Goal: Information Seeking & Learning: Learn about a topic

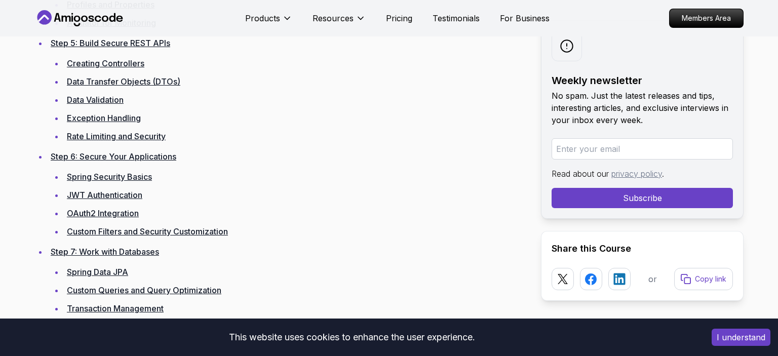
scroll to position [1884, 0]
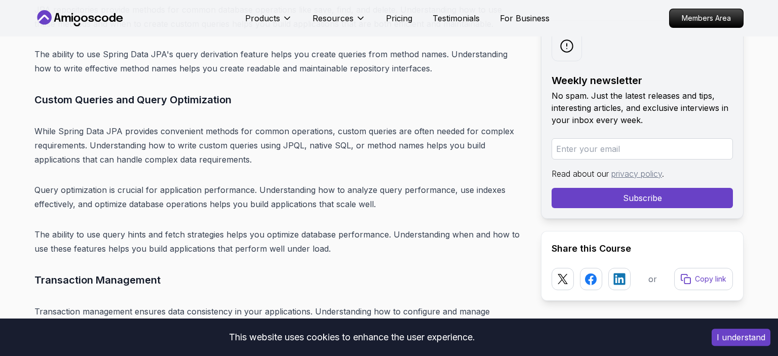
scroll to position [8182, 0]
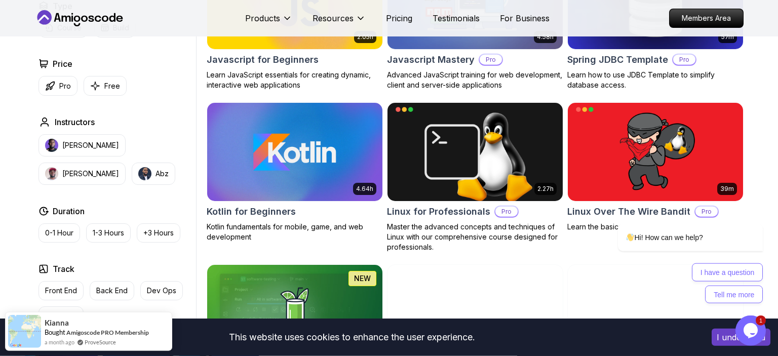
scroll to position [1995, 0]
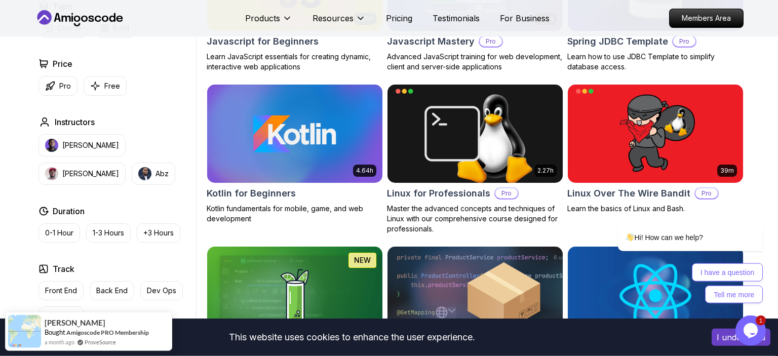
click at [417, 348] on h2 "Spring Boot Product API" at bounding box center [440, 355] width 107 height 14
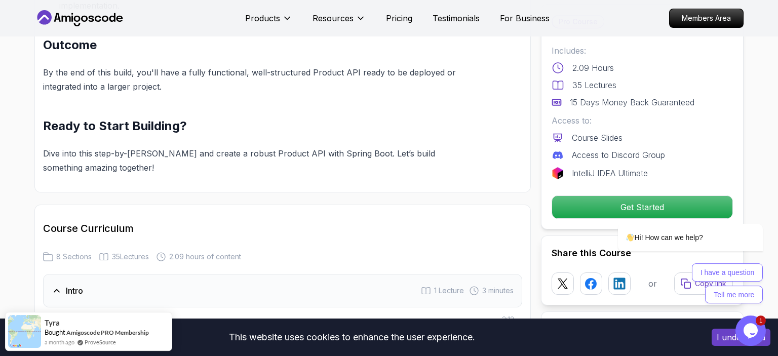
scroll to position [1065, 0]
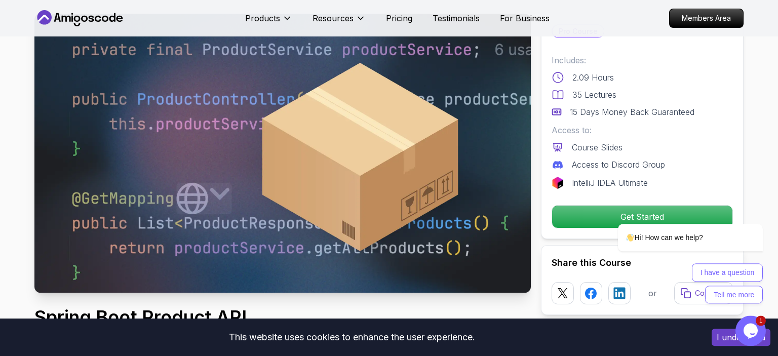
scroll to position [0, 0]
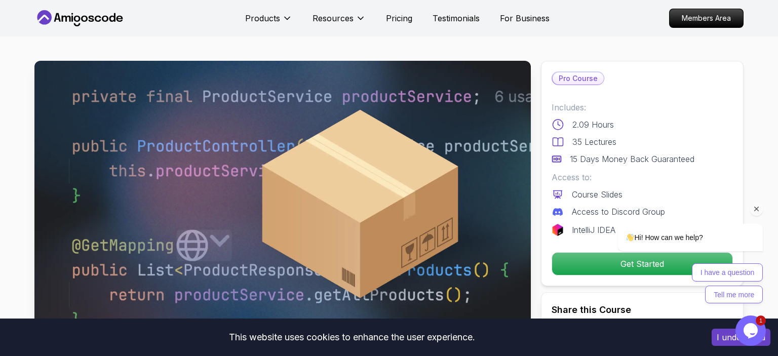
click at [595, 219] on div "Hi! How can we help? I have a question Tell me more" at bounding box center [677, 251] width 172 height 105
click at [648, 216] on div "Hi! How can we help? I have a question Tell me more" at bounding box center [677, 251] width 172 height 105
click at [756, 211] on icon "Chat attention grabber" at bounding box center [756, 209] width 9 height 9
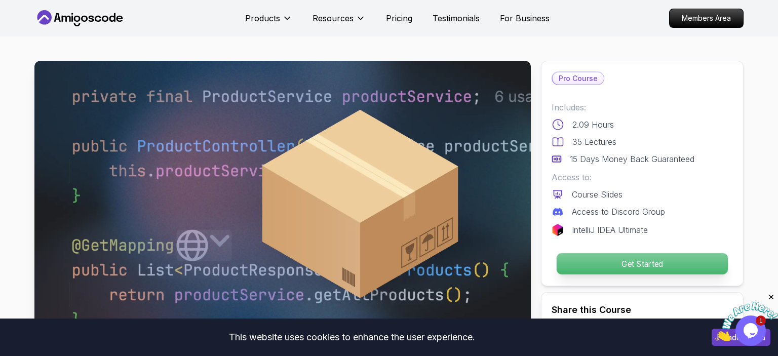
click at [651, 253] on p "Get Started" at bounding box center [641, 263] width 171 height 21
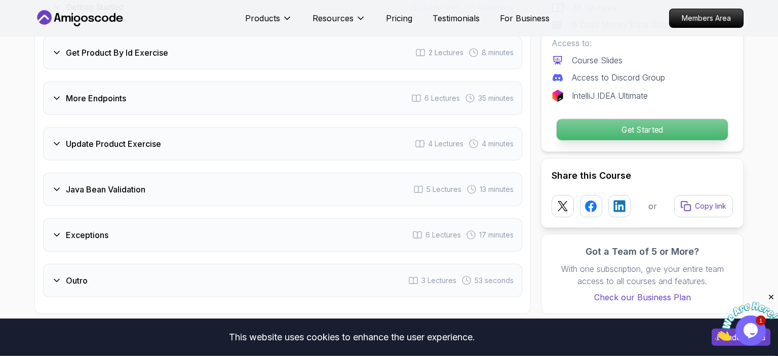
scroll to position [1363, 0]
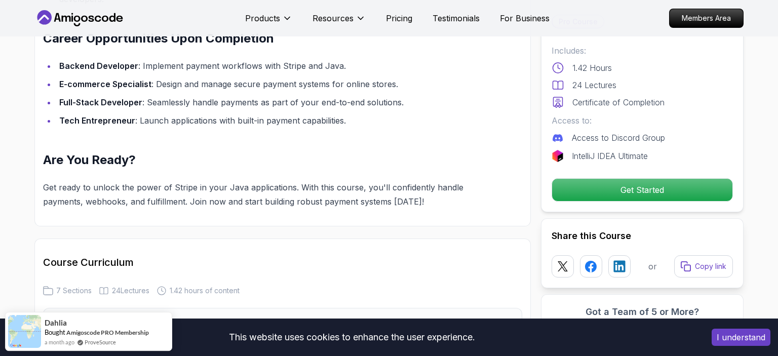
scroll to position [1108, 0]
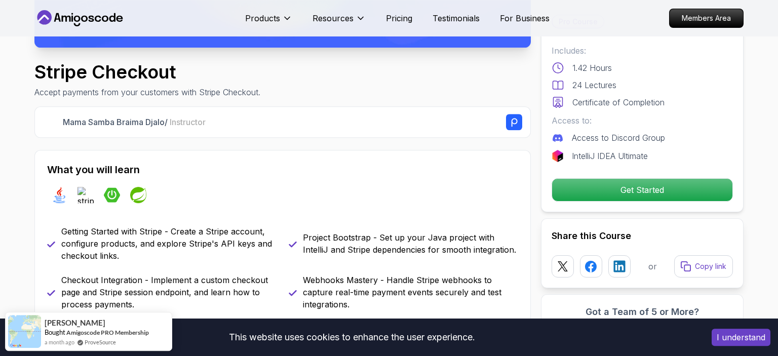
scroll to position [297, 0]
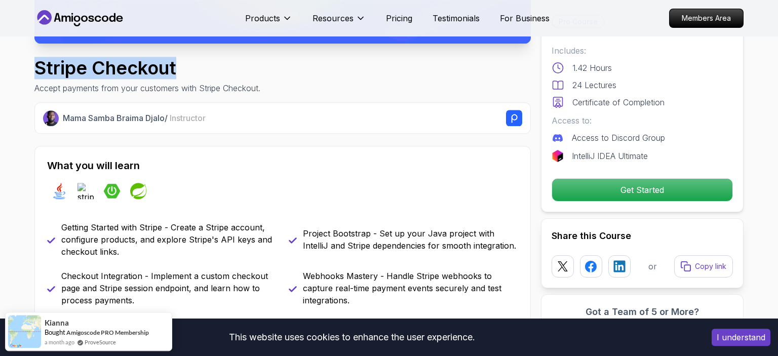
drag, startPoint x: 149, startPoint y: 55, endPoint x: 33, endPoint y: 52, distance: 116.5
copy h1 "Stripe Checkout"
